Goal: Find specific page/section: Find specific page/section

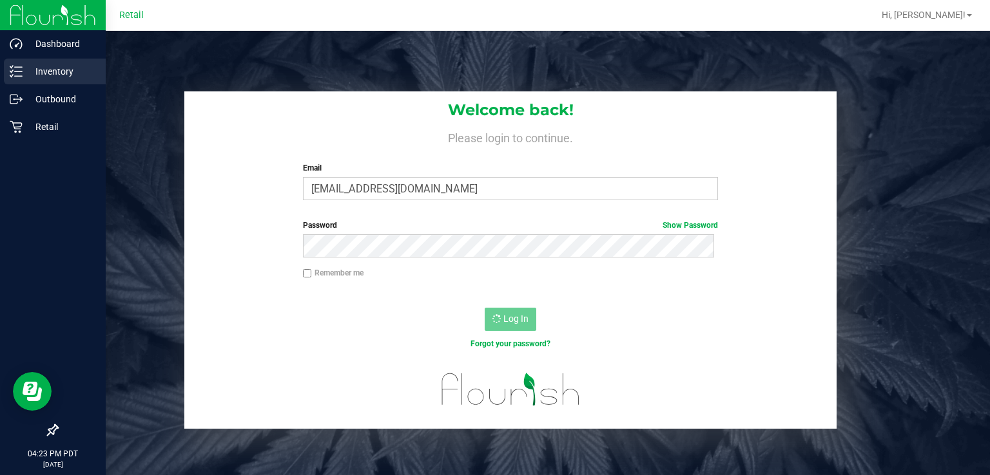
click at [29, 73] on p "Inventory" at bounding box center [61, 71] width 77 height 15
click at [34, 73] on p "Inventory" at bounding box center [61, 71] width 77 height 15
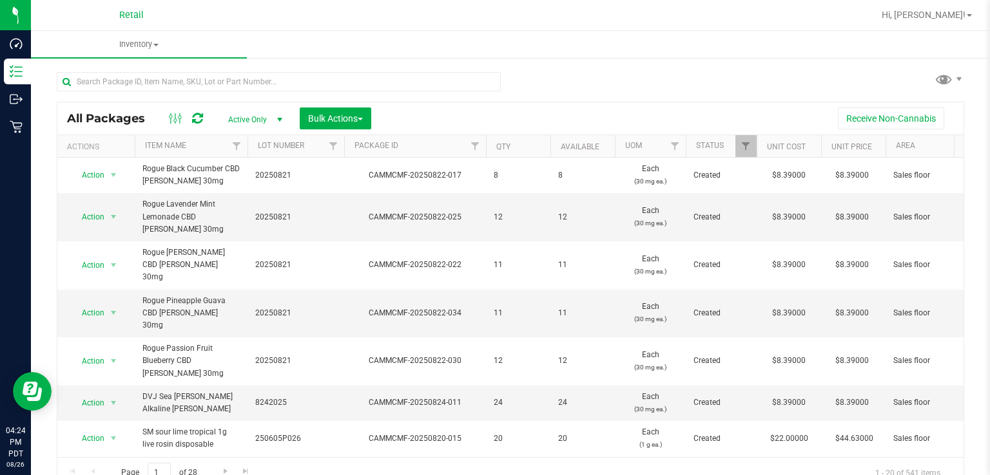
click at [249, 119] on span "Active Only" at bounding box center [252, 120] width 71 height 18
click at [242, 204] on li "All" at bounding box center [252, 198] width 70 height 19
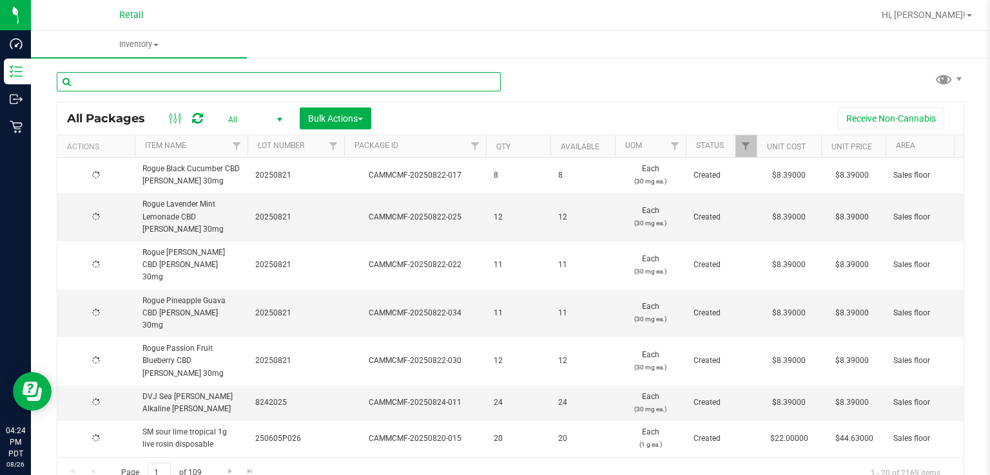
click at [207, 82] on input "text" at bounding box center [279, 81] width 444 height 19
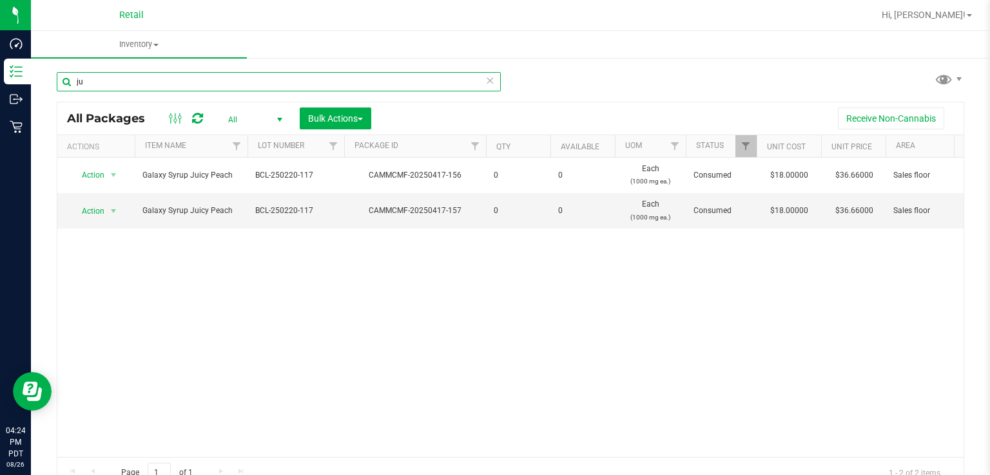
type input "j"
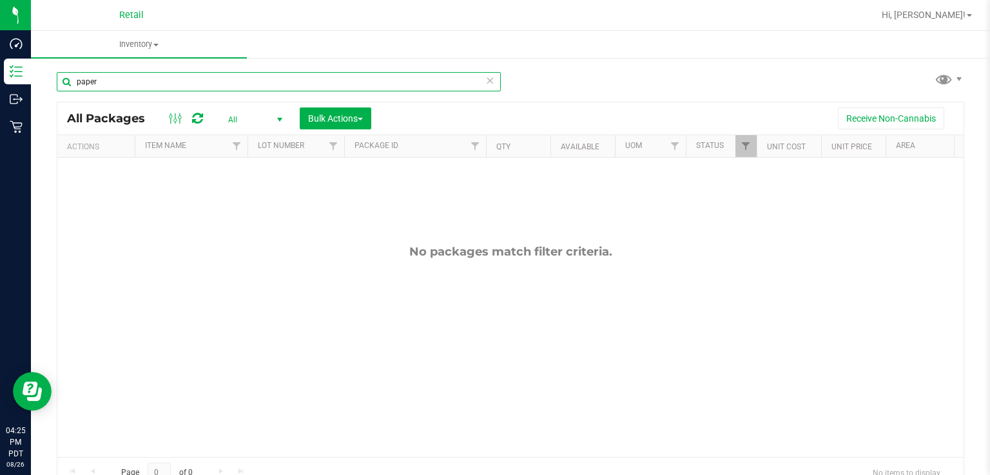
type input "paper"
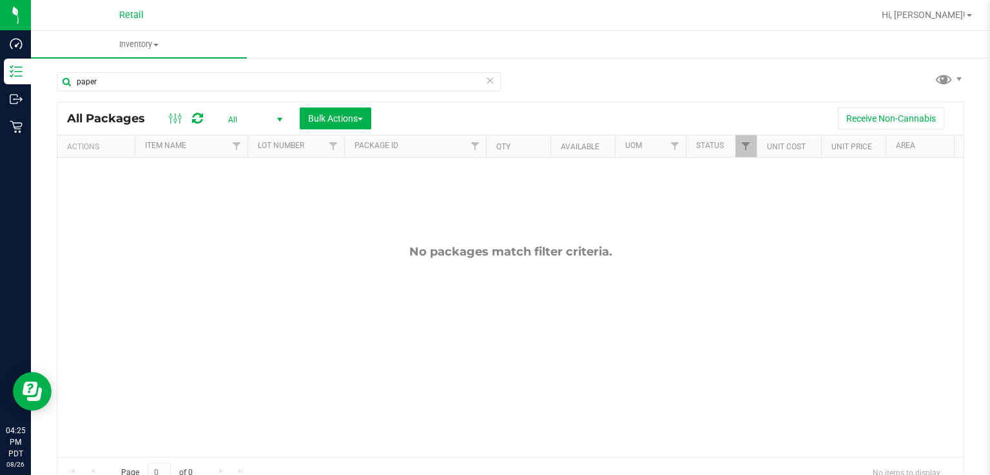
click at [485, 78] on icon at bounding box center [489, 79] width 9 height 15
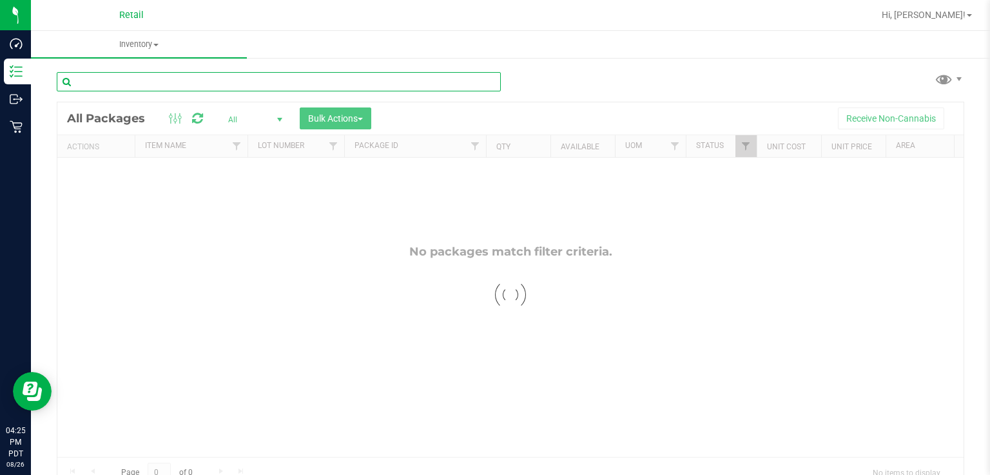
click at [385, 83] on input "text" at bounding box center [279, 81] width 444 height 19
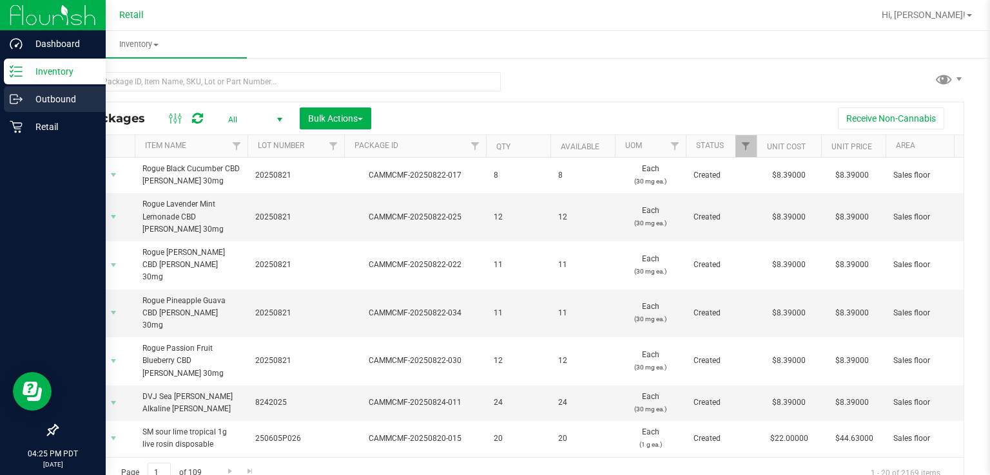
click at [30, 109] on div "Outbound" at bounding box center [55, 99] width 102 height 26
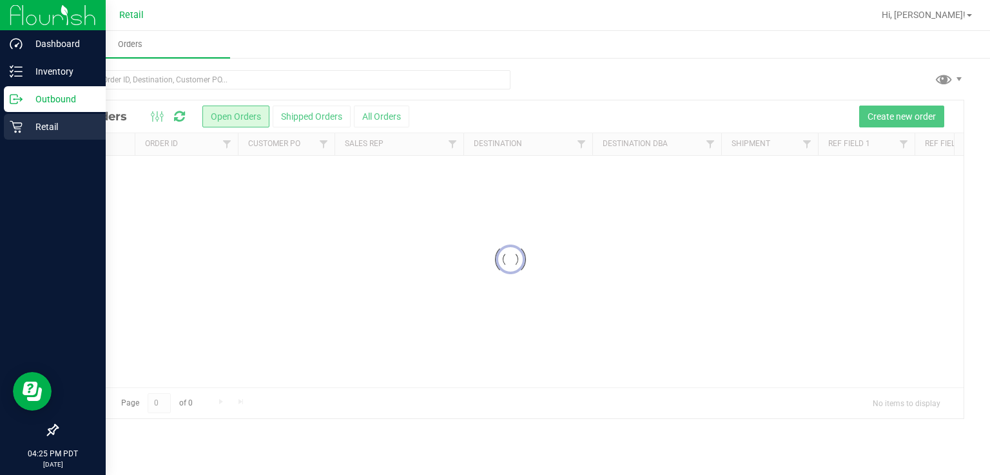
click at [33, 133] on p "Retail" at bounding box center [61, 126] width 77 height 15
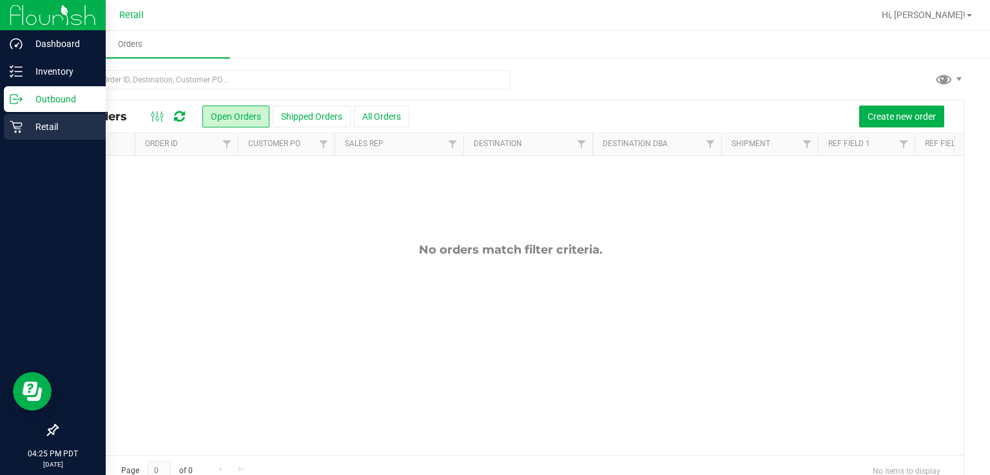
click at [25, 124] on p "Retail" at bounding box center [61, 126] width 77 height 15
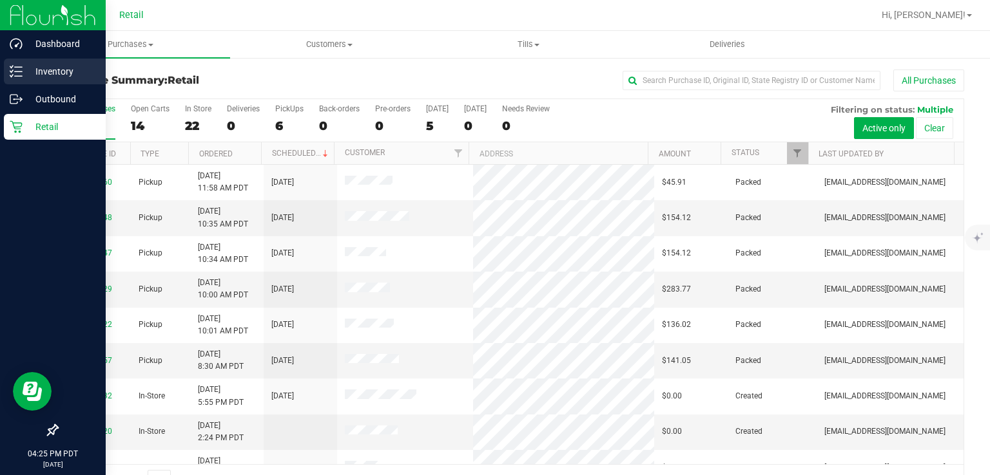
click at [39, 70] on p "Inventory" at bounding box center [61, 71] width 77 height 15
